Goal: Task Accomplishment & Management: Use online tool/utility

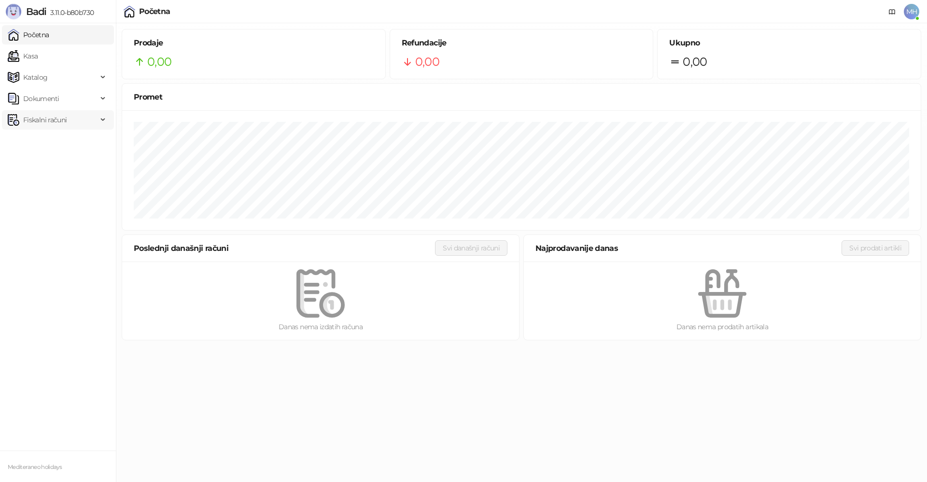
click at [48, 117] on span "Fiskalni računi" at bounding box center [44, 119] width 43 height 19
click at [48, 142] on link "Izdati računi" at bounding box center [38, 140] width 53 height 19
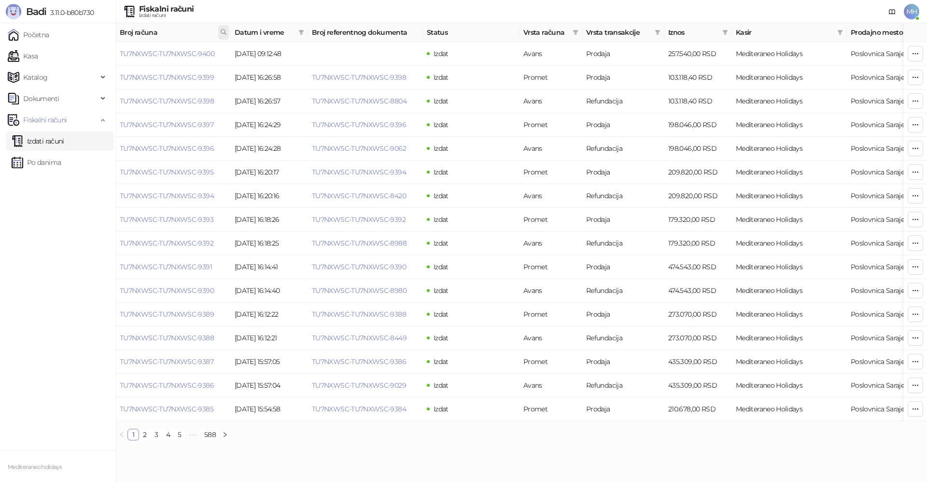
click at [222, 34] on icon at bounding box center [223, 32] width 7 height 7
click at [175, 55] on input "text" at bounding box center [180, 52] width 89 height 15
type input "****"
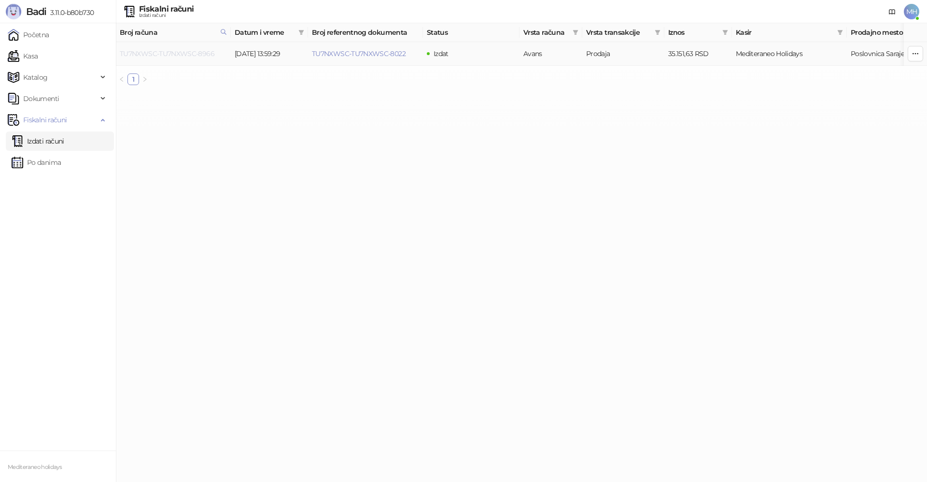
click at [207, 52] on link "TU7NXWSC-TU7NXWSC-8966" at bounding box center [167, 53] width 95 height 9
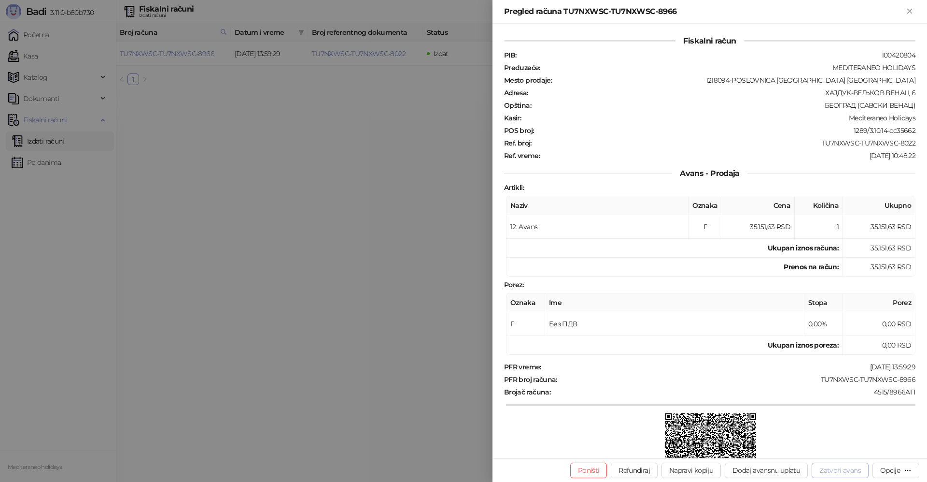
click at [848, 470] on button "Zatvori avans" at bounding box center [840, 469] width 57 height 15
type input "**********"
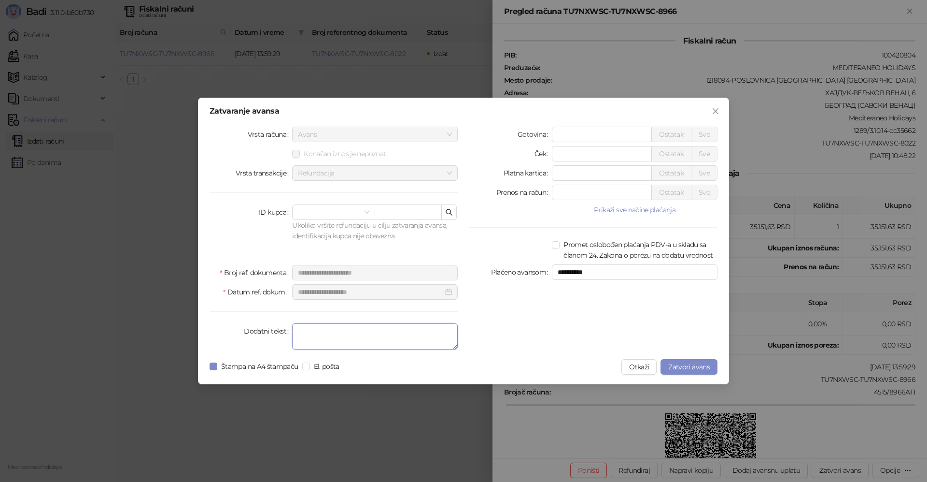
click at [368, 334] on textarea "Dodatni tekst" at bounding box center [375, 336] width 166 height 26
type textarea "*******"
click at [699, 371] on button "Zatvori avans" at bounding box center [689, 366] width 57 height 15
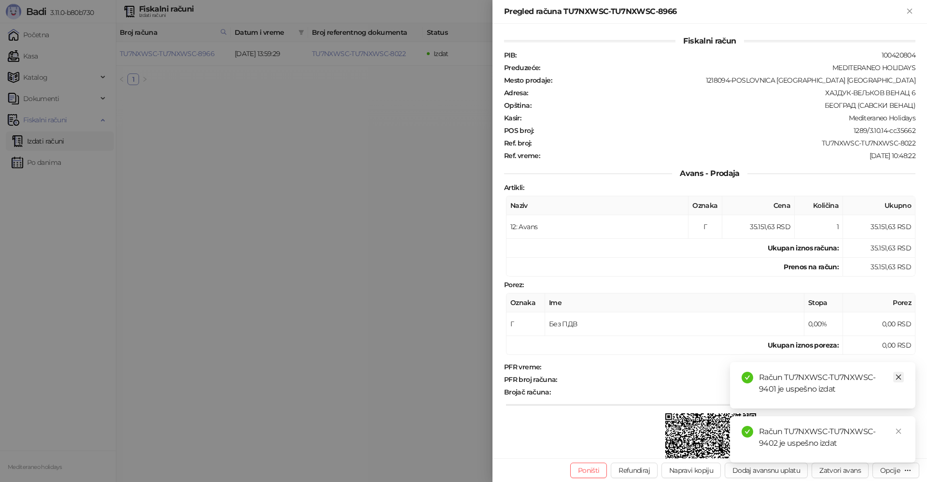
click at [903, 376] on link "Close" at bounding box center [899, 376] width 11 height 11
click at [899, 430] on icon "close" at bounding box center [899, 430] width 5 height 5
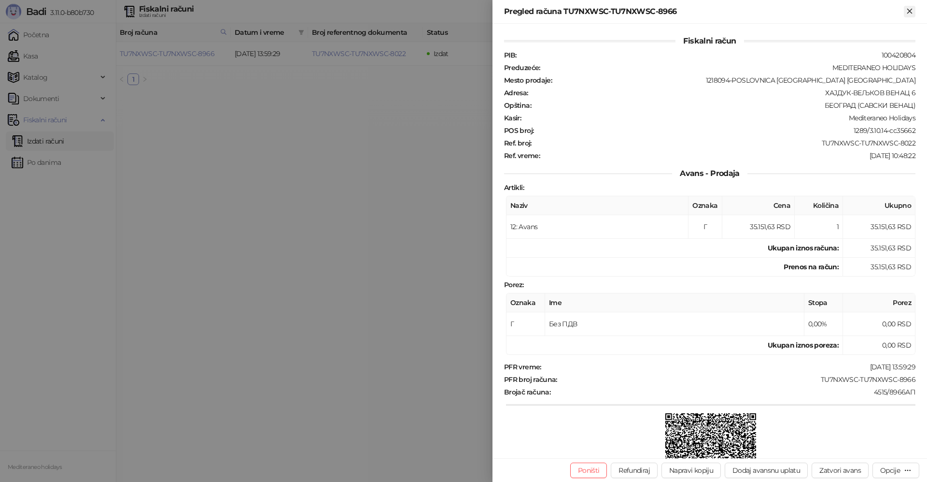
click at [913, 12] on icon "Zatvori" at bounding box center [910, 11] width 9 height 9
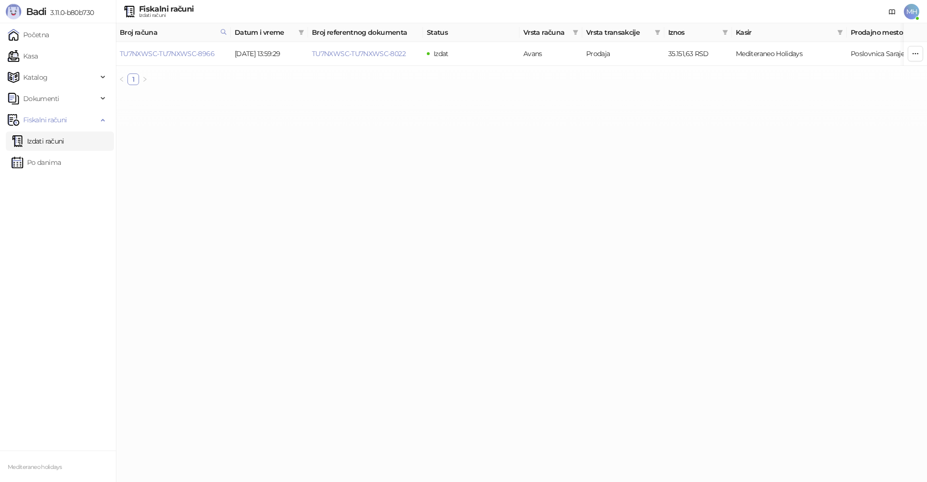
click at [54, 145] on link "Izdati računi" at bounding box center [38, 140] width 53 height 19
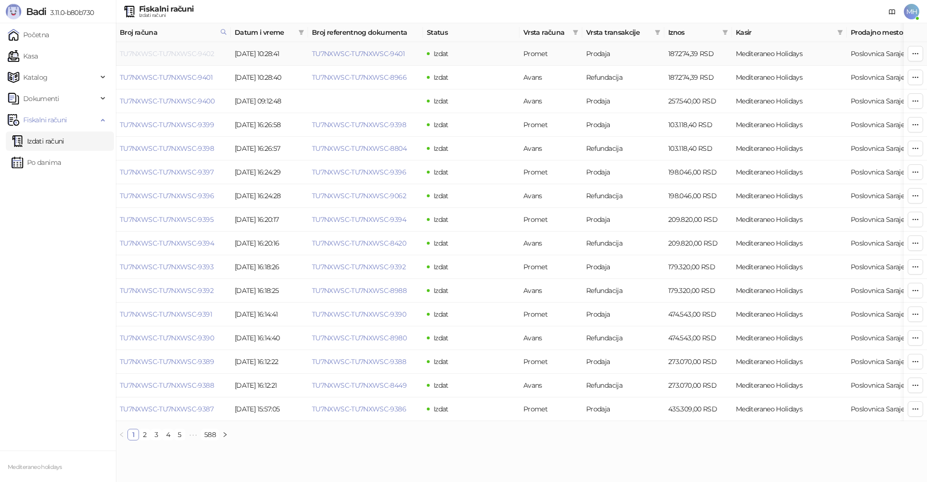
click at [206, 50] on link "TU7NXWSC-TU7NXWSC-9402" at bounding box center [167, 53] width 94 height 9
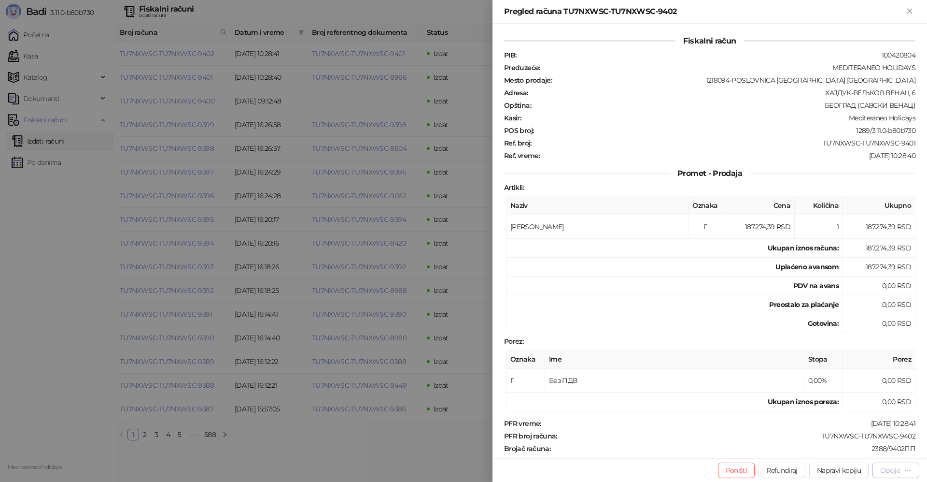
click at [889, 470] on div "Opcije" at bounding box center [891, 470] width 20 height 9
click at [851, 451] on span "Preuzmi u PDF formatu" at bounding box center [862, 450] width 99 height 11
click at [903, 8] on div "Pregled računa TU7NXWSC-TU7NXWSC-9402" at bounding box center [704, 12] width 400 height 12
drag, startPoint x: 910, startPoint y: 11, endPoint x: 441, endPoint y: 352, distance: 580.3
click at [911, 11] on icon "Zatvori" at bounding box center [910, 11] width 4 height 4
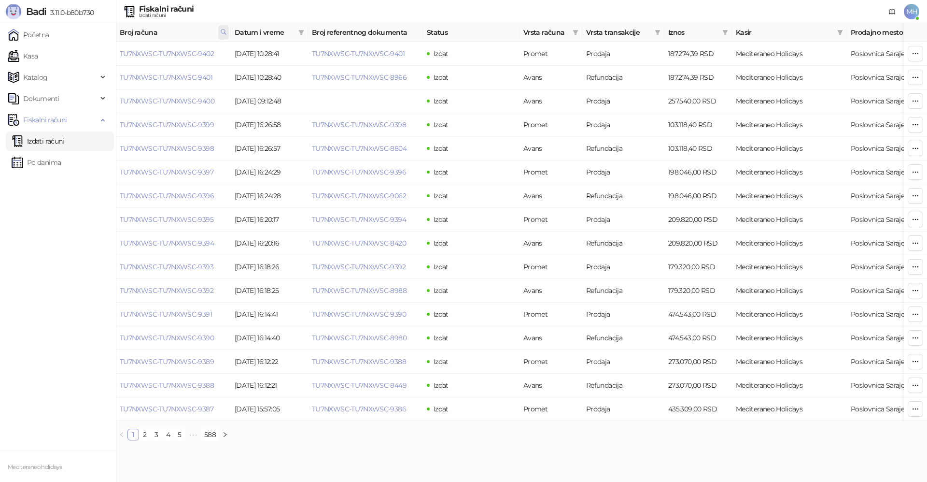
click at [223, 31] on icon at bounding box center [223, 32] width 7 height 7
click at [119, 53] on body "Badi 3.11.0-b80b730 Početna Kasa Katalog Dokumenti Fiskalni računi Izdati račun…" at bounding box center [463, 224] width 927 height 448
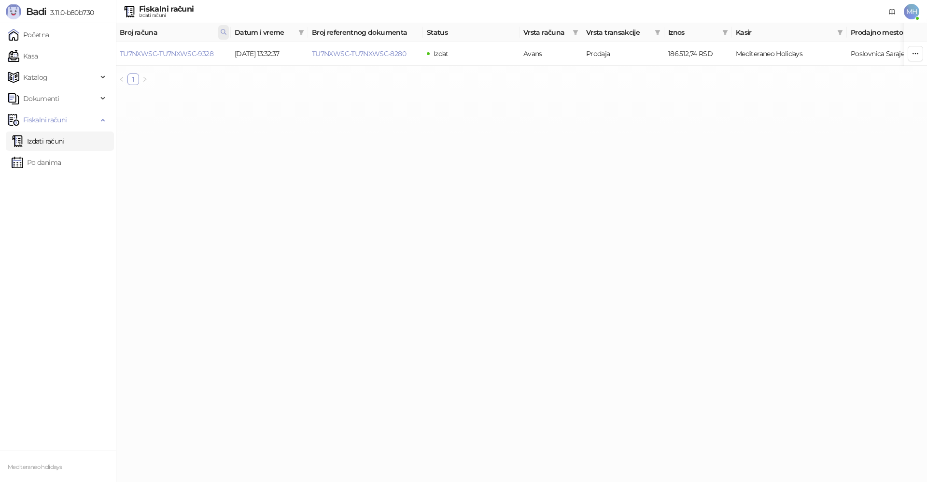
click at [223, 32] on icon at bounding box center [223, 32] width 7 height 7
drag, startPoint x: 114, startPoint y: 50, endPoint x: 100, endPoint y: 50, distance: 14.5
click at [100, 50] on body "Badi 3.11.0-b80b730 Početna Kasa Katalog Dokumenti Fiskalni računi Izdati račun…" at bounding box center [463, 46] width 927 height 93
type input "****"
click at [186, 51] on link "TU7NXWSC-TU7NXWSC-9269" at bounding box center [167, 53] width 94 height 9
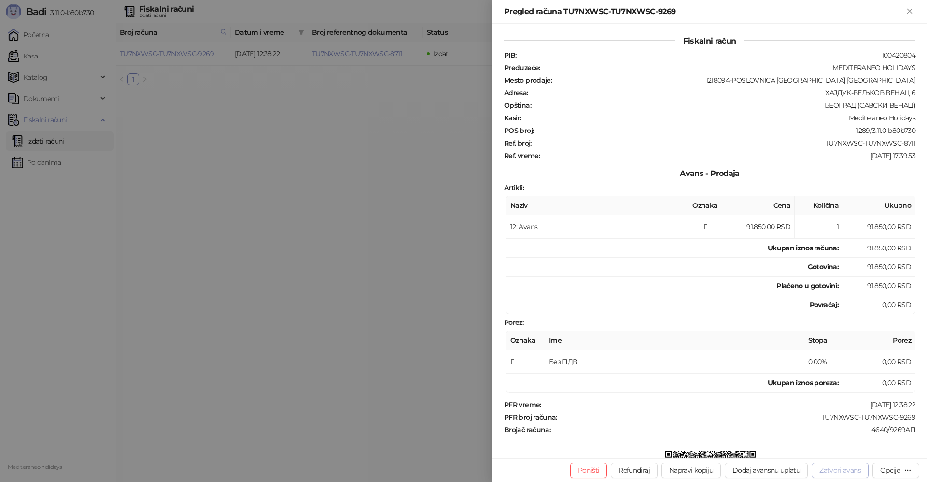
click at [842, 471] on button "Zatvori avans" at bounding box center [840, 469] width 57 height 15
type input "**********"
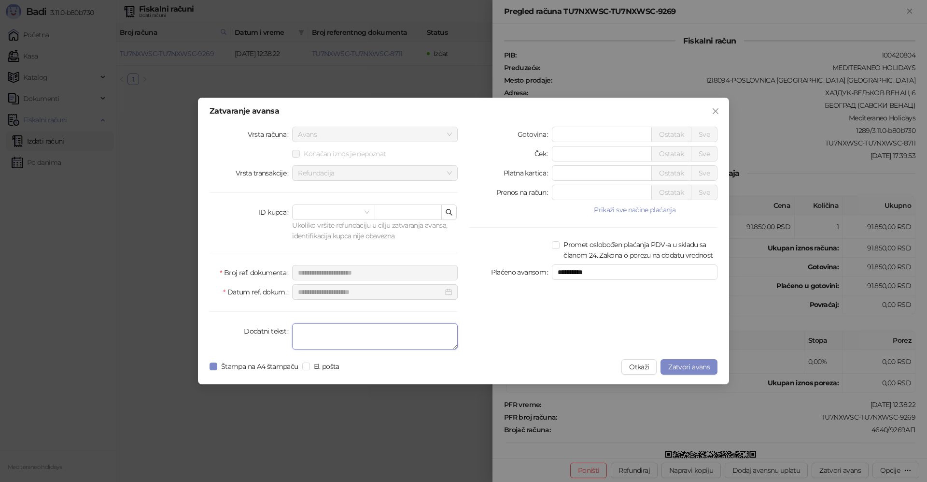
click at [310, 337] on textarea "Dodatni tekst" at bounding box center [375, 336] width 166 height 26
type textarea "*******"
click at [687, 367] on span "Zatvori avans" at bounding box center [690, 366] width 42 height 9
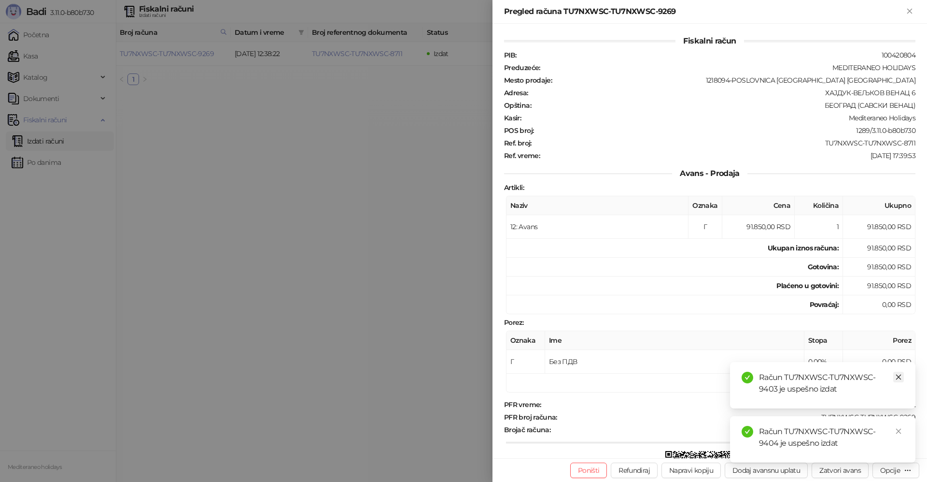
click at [903, 375] on link "Close" at bounding box center [899, 376] width 11 height 11
click at [899, 428] on icon "close" at bounding box center [899, 431] width 7 height 7
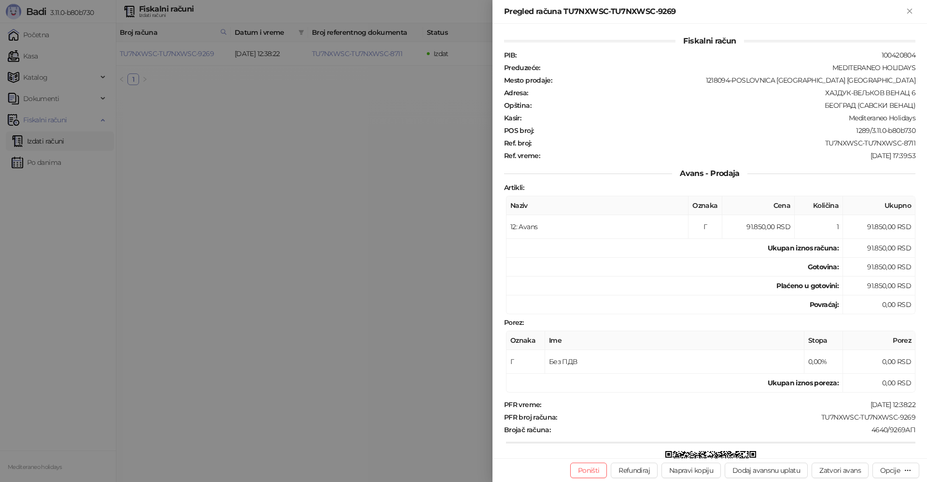
click at [917, 13] on div "Pregled računa TU7NXWSC-TU7NXWSC-9269" at bounding box center [710, 12] width 435 height 24
click at [913, 9] on icon "Zatvori" at bounding box center [910, 11] width 9 height 9
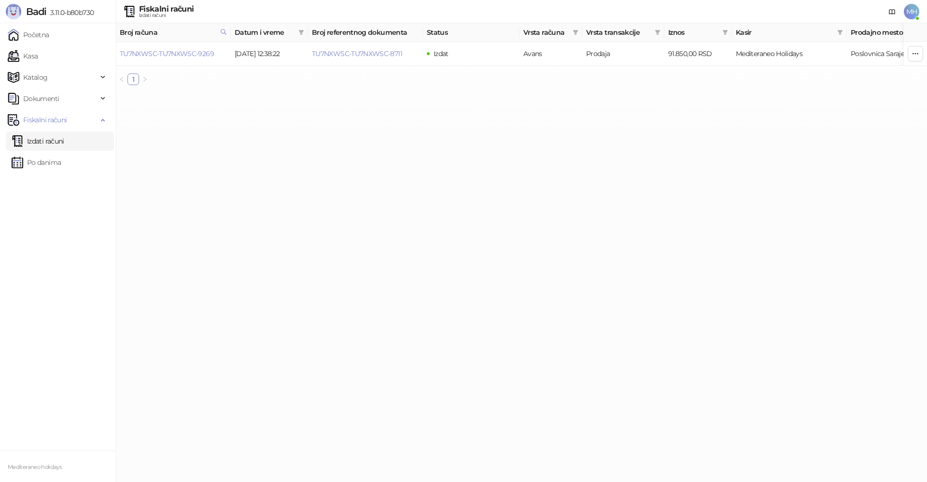
click at [43, 134] on link "Izdati računi" at bounding box center [38, 140] width 53 height 19
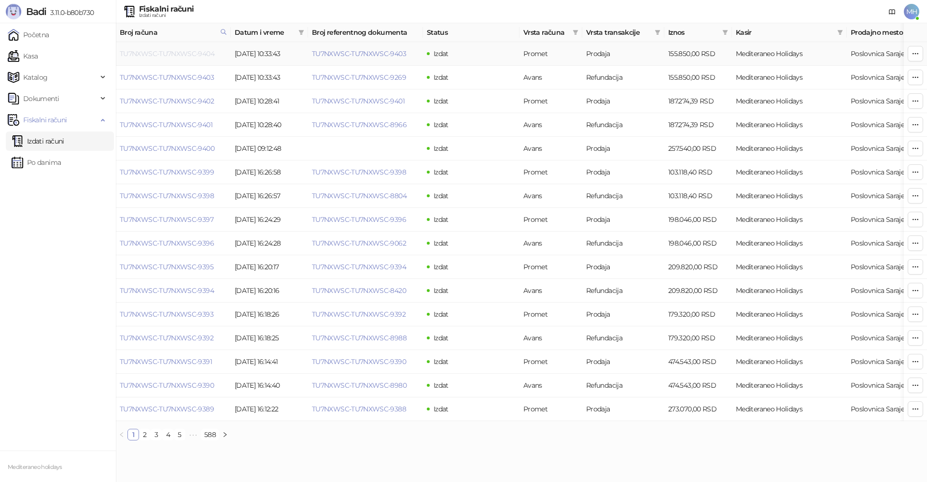
click at [182, 53] on link "TU7NXWSC-TU7NXWSC-9404" at bounding box center [167, 53] width 95 height 9
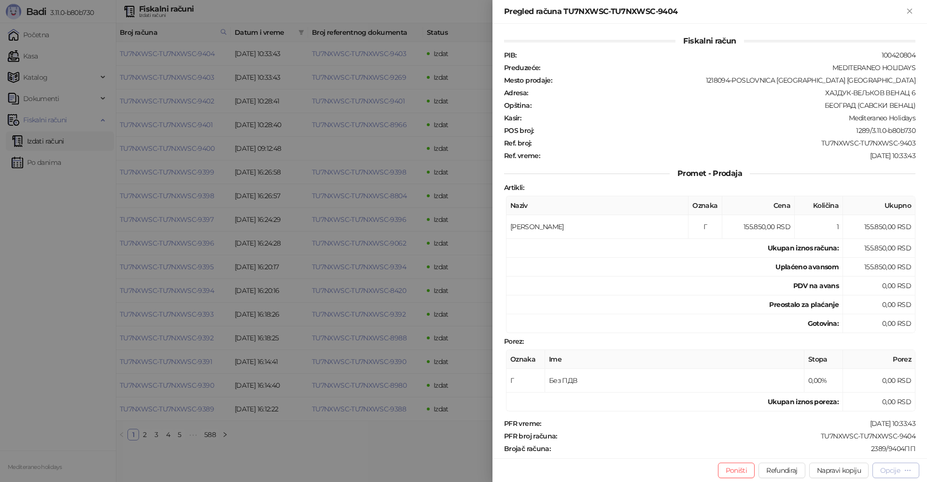
click at [892, 471] on div "Opcije" at bounding box center [891, 470] width 20 height 9
click at [829, 450] on span "Preuzmi u PDF formatu" at bounding box center [862, 450] width 99 height 11
click at [909, 14] on icon "Zatvori" at bounding box center [910, 11] width 9 height 9
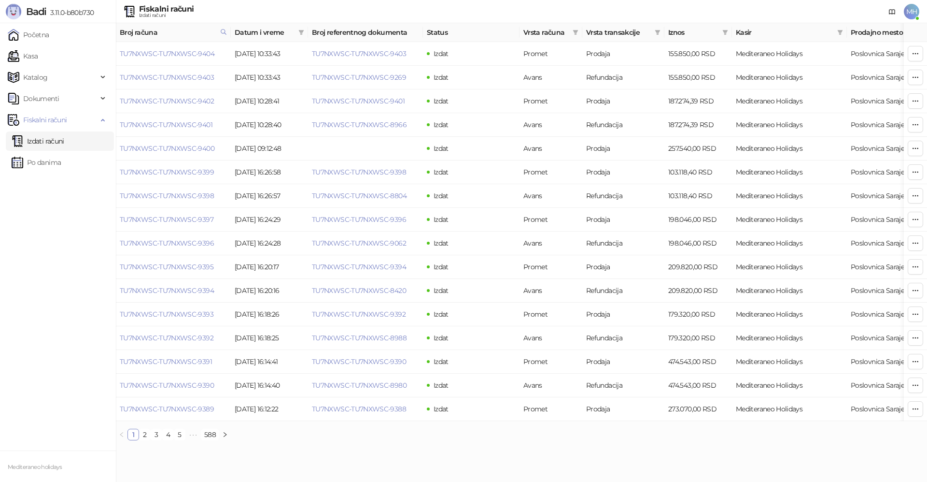
drag, startPoint x: 222, startPoint y: 35, endPoint x: 190, endPoint y: 34, distance: 31.9
click at [222, 34] on icon at bounding box center [223, 32] width 7 height 7
drag, startPoint x: 160, startPoint y: 52, endPoint x: 75, endPoint y: 49, distance: 85.5
click at [75, 51] on body "Badi 3.11.0-b80b730 Početna Kasa Katalog Dokumenti Fiskalni računi Izdati račun…" at bounding box center [463, 224] width 927 height 448
type input "****"
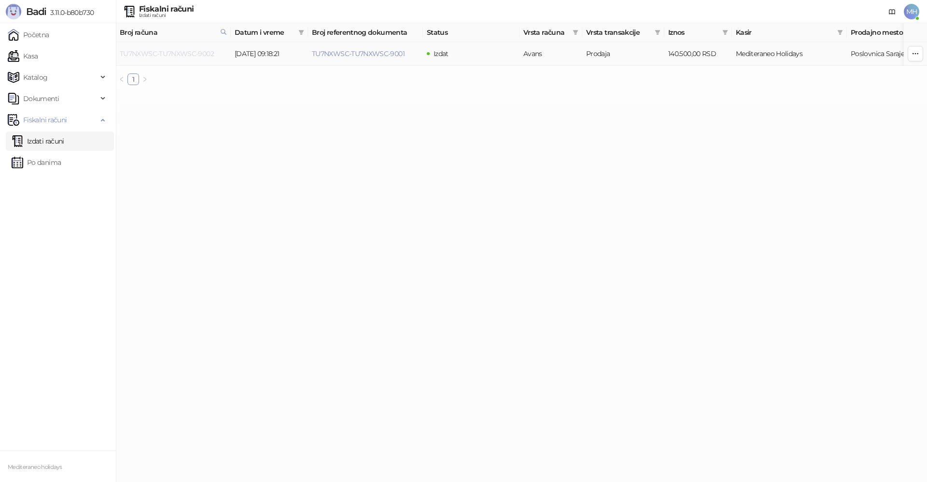
click at [183, 56] on link "TU7NXWSC-TU7NXWSC-9002" at bounding box center [167, 53] width 94 height 9
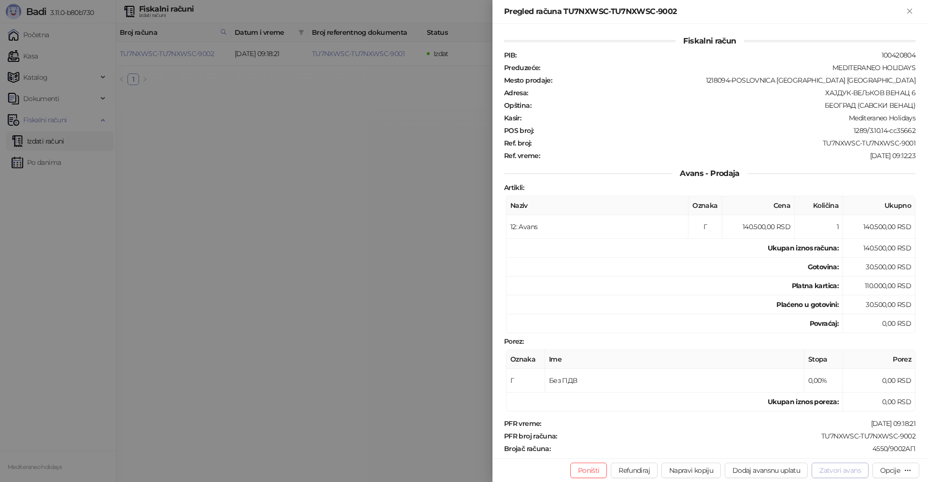
click at [861, 471] on button "Zatvori avans" at bounding box center [840, 469] width 57 height 15
type input "**********"
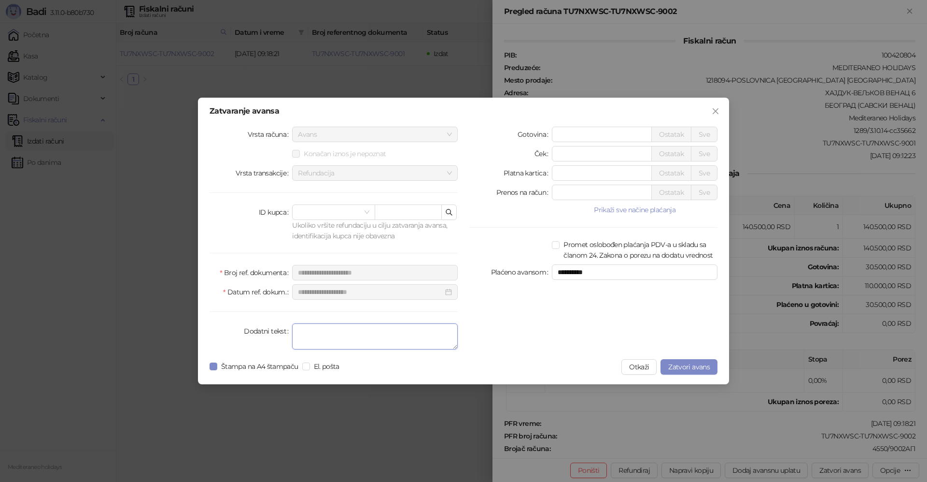
click at [322, 335] on textarea "Dodatni tekst" at bounding box center [375, 336] width 166 height 26
type textarea "*******"
click at [684, 363] on span "Zatvori avans" at bounding box center [690, 366] width 42 height 9
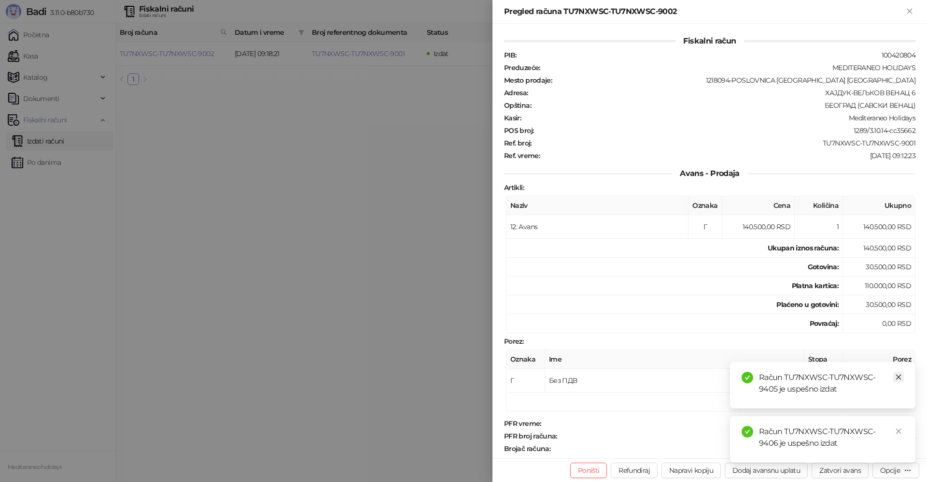
click at [900, 376] on icon "close" at bounding box center [899, 376] width 7 height 7
click at [899, 428] on icon "close" at bounding box center [899, 431] width 7 height 7
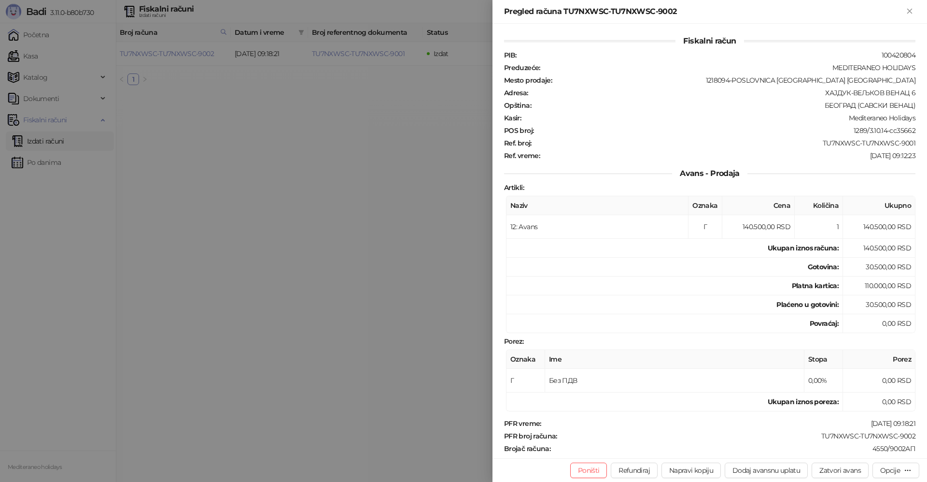
drag, startPoint x: 909, startPoint y: 13, endPoint x: 511, endPoint y: 40, distance: 399.5
click at [907, 13] on icon "Zatvori" at bounding box center [910, 11] width 9 height 9
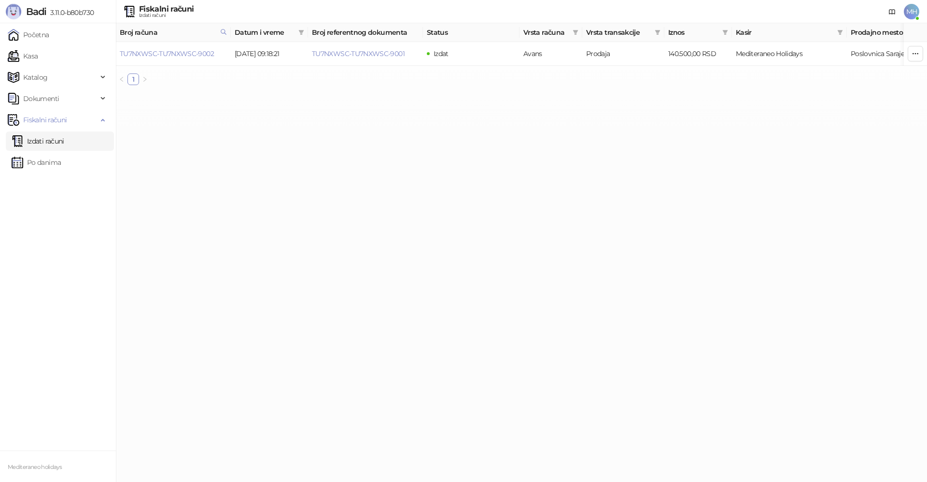
click at [64, 143] on link "Izdati računi" at bounding box center [38, 140] width 53 height 19
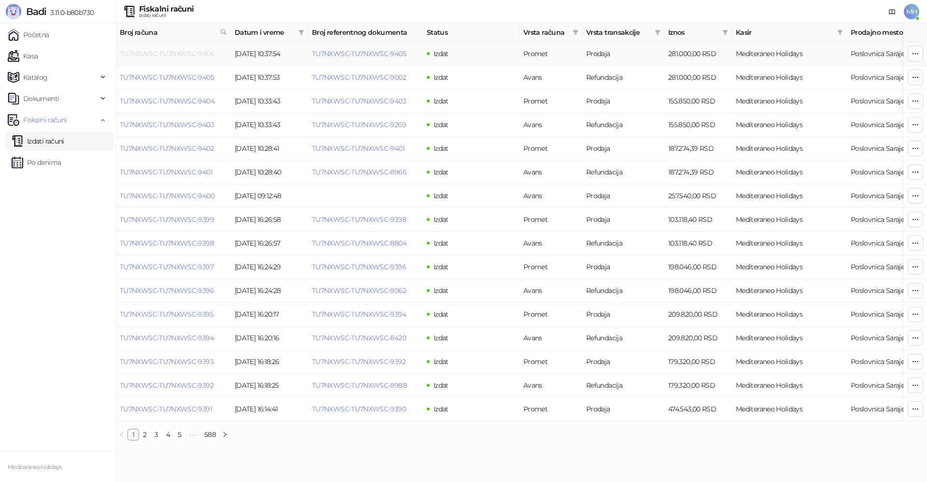
click at [205, 55] on link "TU7NXWSC-TU7NXWSC-9406" at bounding box center [167, 53] width 95 height 9
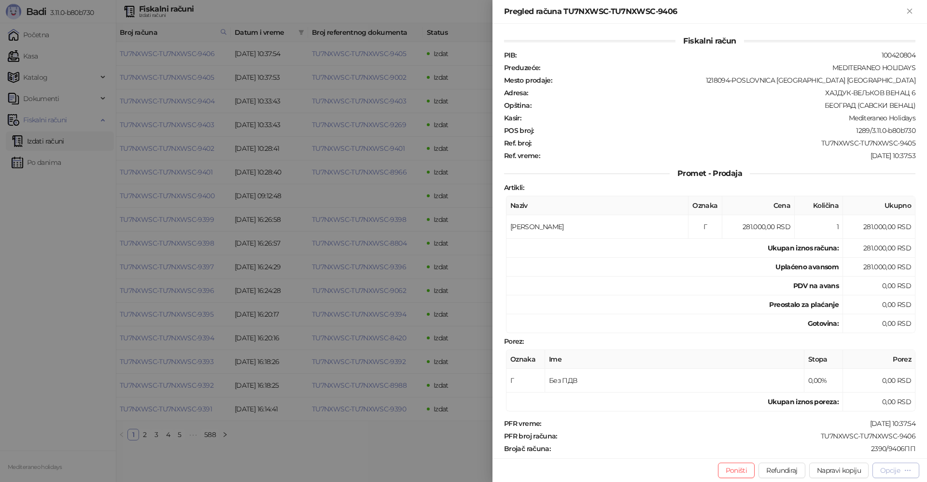
click at [894, 471] on div "Opcije" at bounding box center [891, 470] width 20 height 9
click at [812, 449] on li "Preuzmi u PDF formatu" at bounding box center [857, 450] width 121 height 15
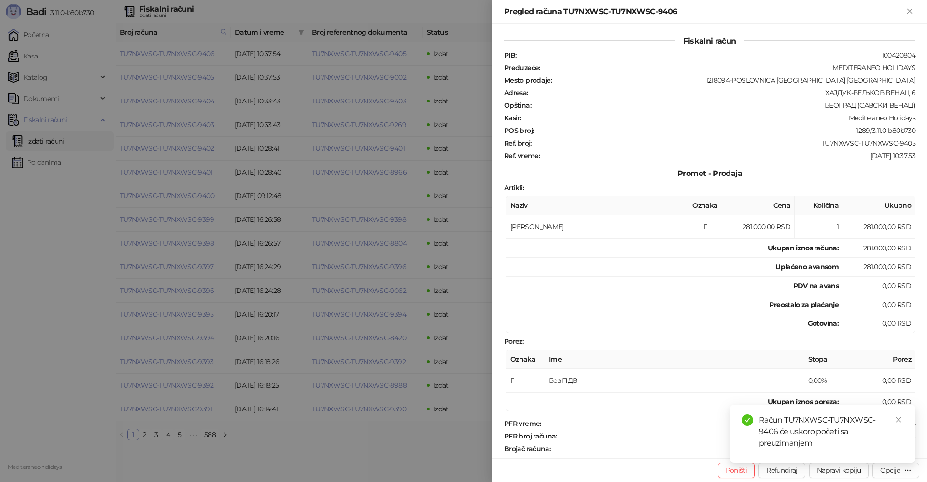
drag, startPoint x: 913, startPoint y: 9, endPoint x: 876, endPoint y: 18, distance: 38.8
click at [911, 9] on icon "Zatvori" at bounding box center [910, 11] width 9 height 9
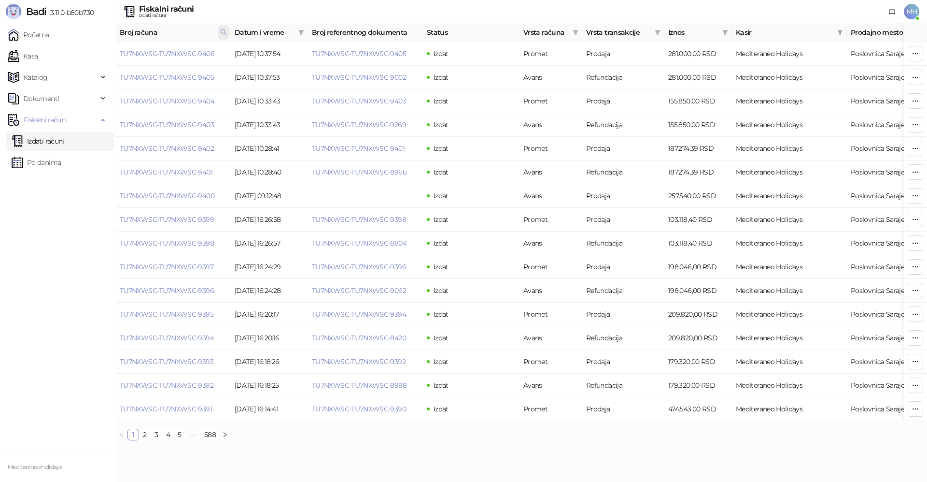
click at [223, 32] on icon at bounding box center [223, 32] width 7 height 7
drag, startPoint x: 173, startPoint y: 51, endPoint x: 111, endPoint y: 52, distance: 61.8
click at [111, 52] on body "Badi 3.11.0-b80b730 Početna Kasa Katalog Dokumenti Fiskalni računi Izdati račun…" at bounding box center [463, 224] width 927 height 448
type input "****"
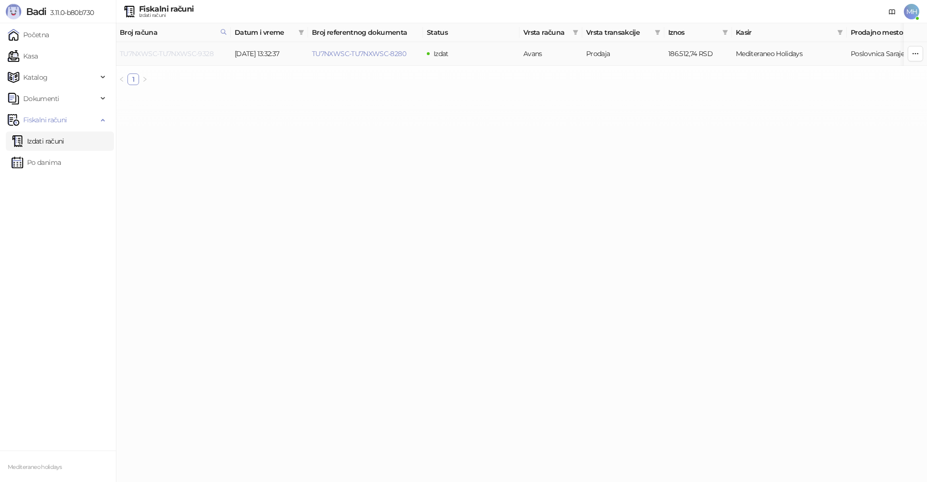
click at [195, 52] on link "TU7NXWSC-TU7NXWSC-9328" at bounding box center [167, 53] width 94 height 9
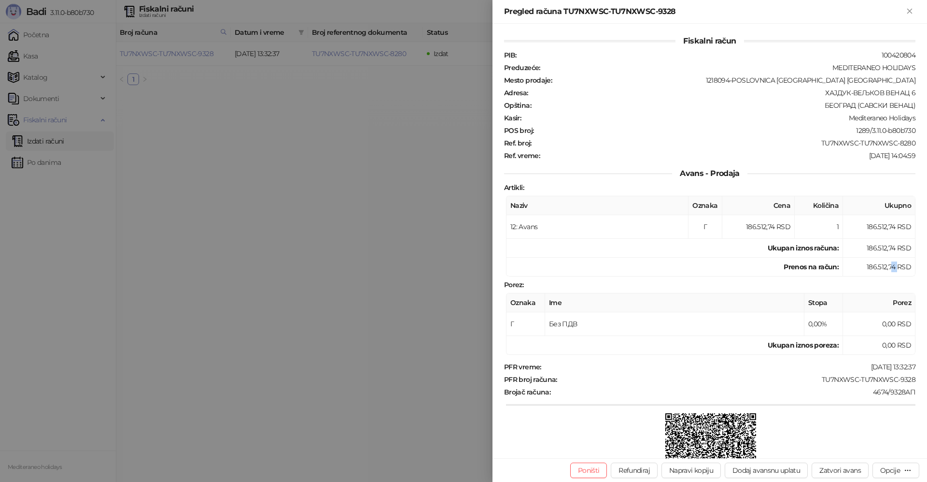
drag, startPoint x: 883, startPoint y: 266, endPoint x: 892, endPoint y: 267, distance: 9.2
click at [892, 267] on td "186.512,74 RSD" at bounding box center [879, 266] width 72 height 19
drag, startPoint x: 881, startPoint y: 266, endPoint x: 891, endPoint y: 267, distance: 10.2
click at [891, 267] on td "186.512,74 RSD" at bounding box center [879, 266] width 72 height 19
